Goal: Use online tool/utility

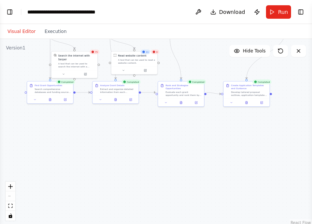
click at [246, 107] on div ".deletable-edge-delete-btn { width: 20px; height: 20px; border: 0px solid #ffff…" at bounding box center [156, 132] width 312 height 187
click at [245, 106] on div at bounding box center [246, 103] width 46 height 8
click at [248, 104] on div at bounding box center [246, 102] width 46 height 8
click at [247, 102] on icon at bounding box center [247, 102] width 2 height 3
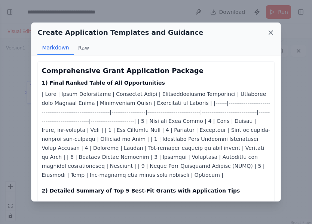
click at [270, 29] on icon at bounding box center [270, 32] width 7 height 7
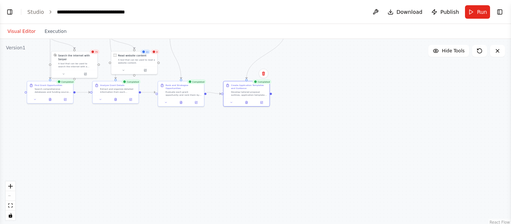
scroll to position [764, 0]
click at [312, 50] on icon at bounding box center [498, 51] width 6 height 6
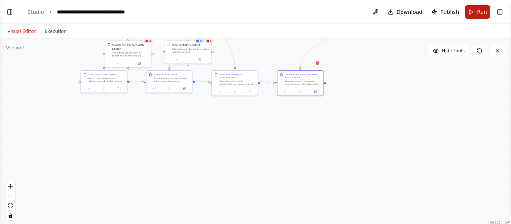
click at [312, 15] on button "Run" at bounding box center [477, 11] width 25 height 13
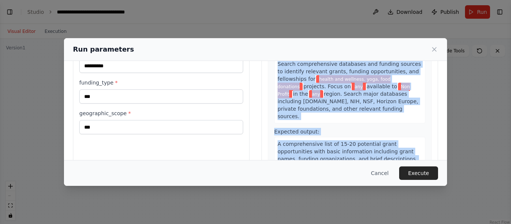
scroll to position [96, 0]
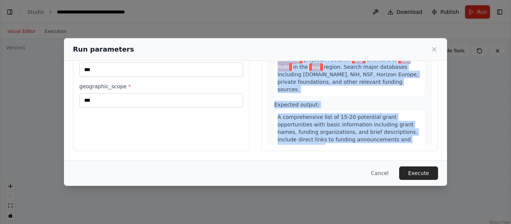
drag, startPoint x: 265, startPoint y: 82, endPoint x: 325, endPoint y: 148, distance: 89.1
click at [312, 148] on div "Preview This is how your input parameters will be applied: 1 Find Grant Opportu…" at bounding box center [350, 62] width 177 height 177
copy div "Preview This is how your input parameters will be applied: 1 Find Grant Opportu…"
